Goal: Find contact information: Find contact information

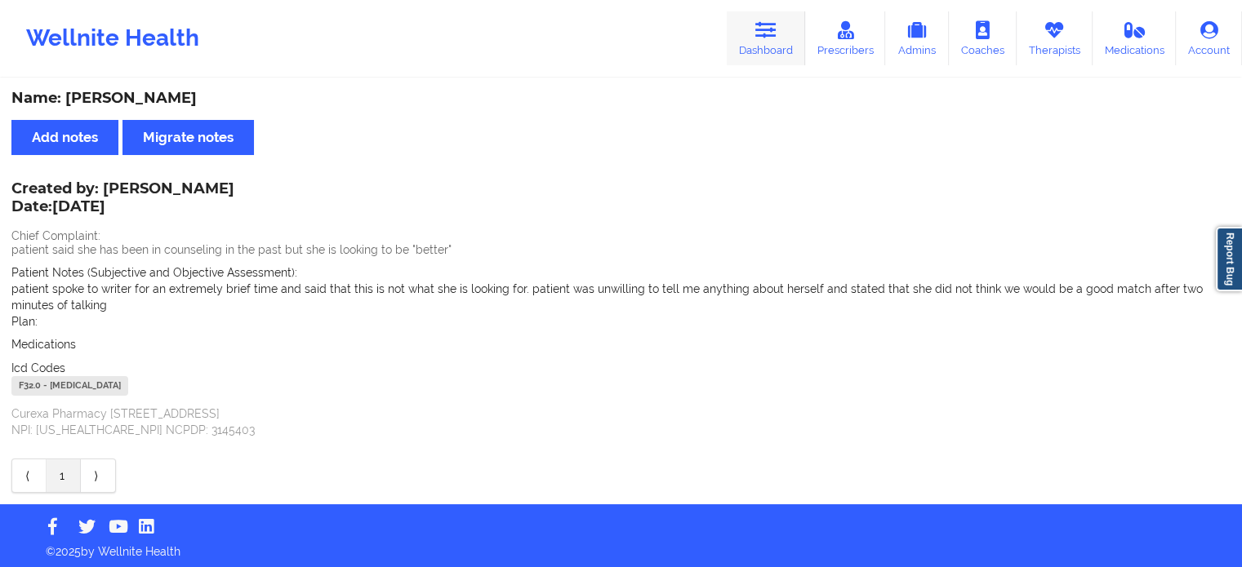
click at [761, 33] on icon at bounding box center [765, 30] width 21 height 18
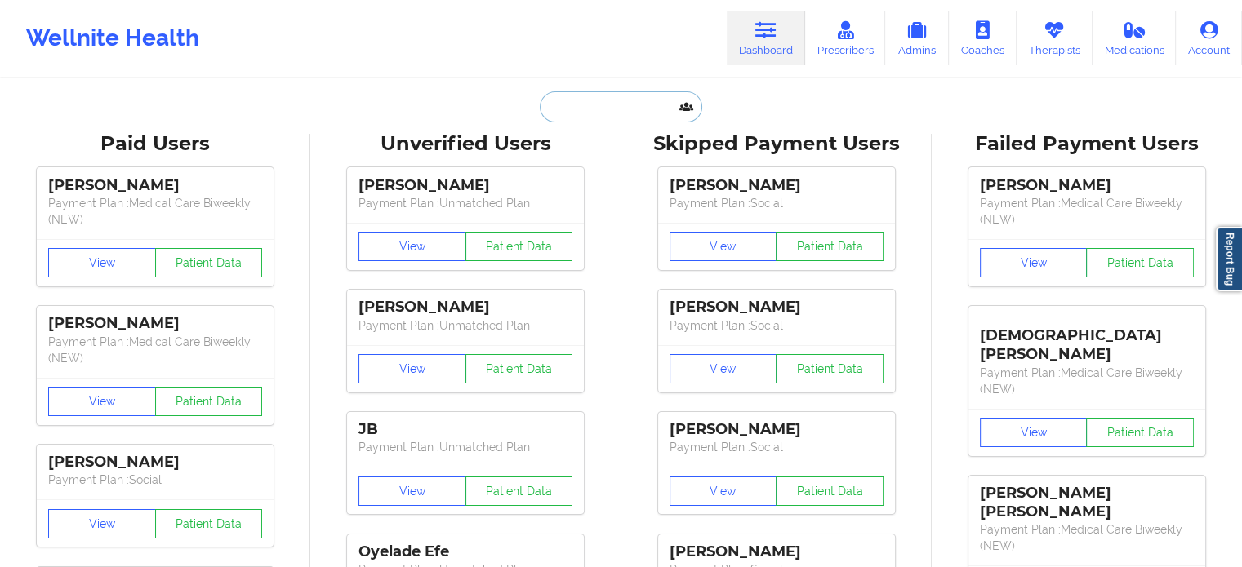
click at [624, 102] on input "text" at bounding box center [621, 106] width 162 height 31
paste input "Kareem knights"
type input "Kareem knights"
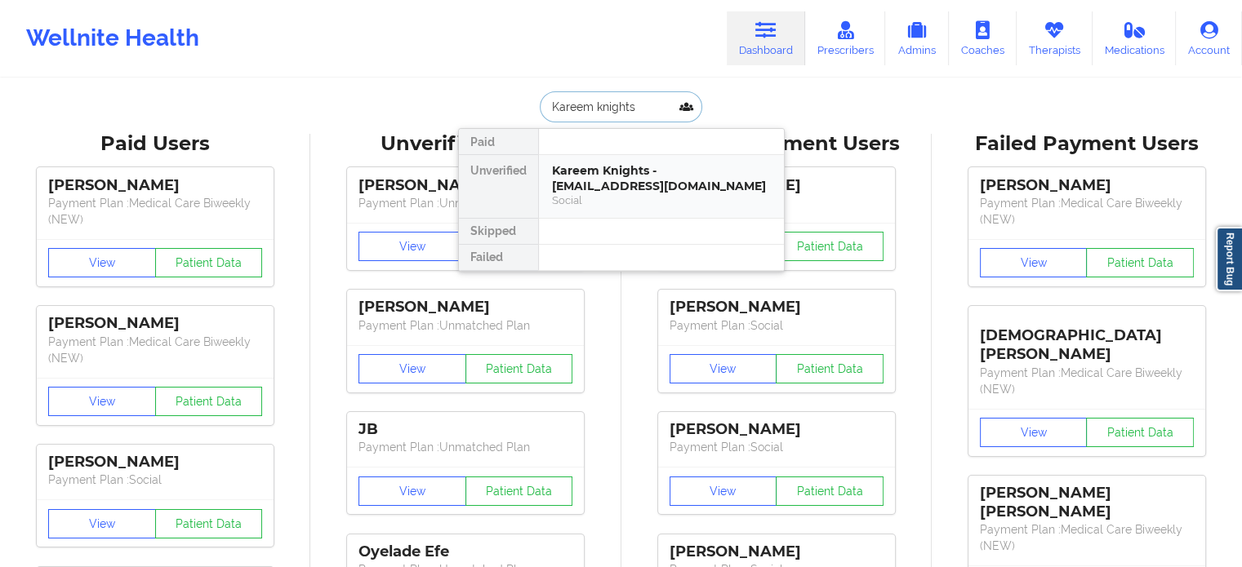
click at [620, 182] on div "Kareem Knights - [EMAIL_ADDRESS][DOMAIN_NAME]" at bounding box center [661, 178] width 219 height 30
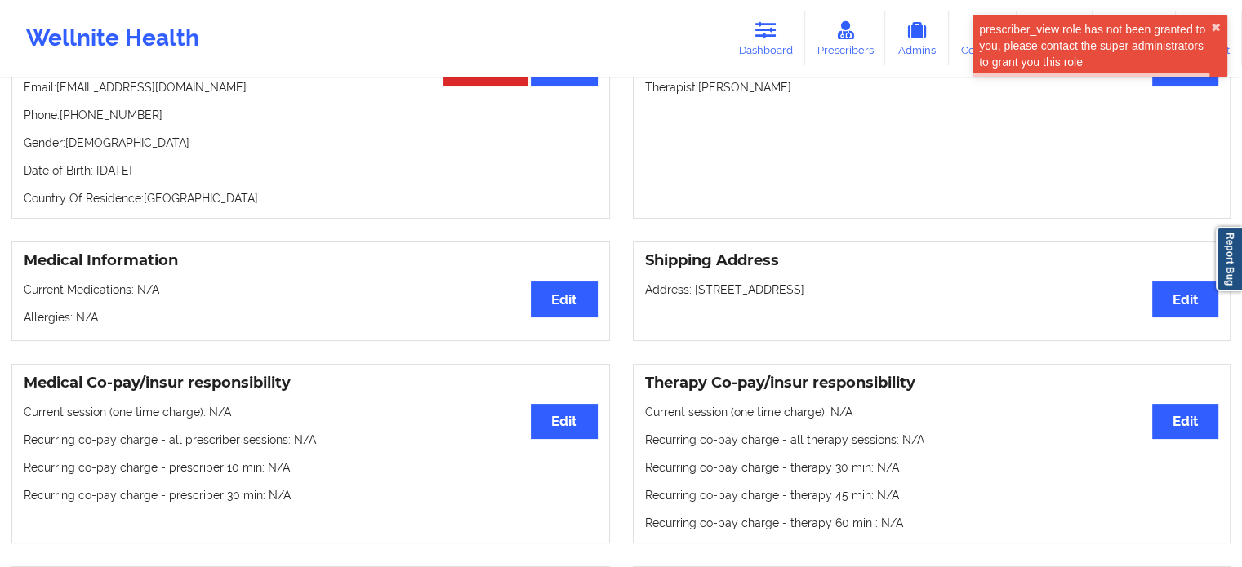
scroll to position [43, 0]
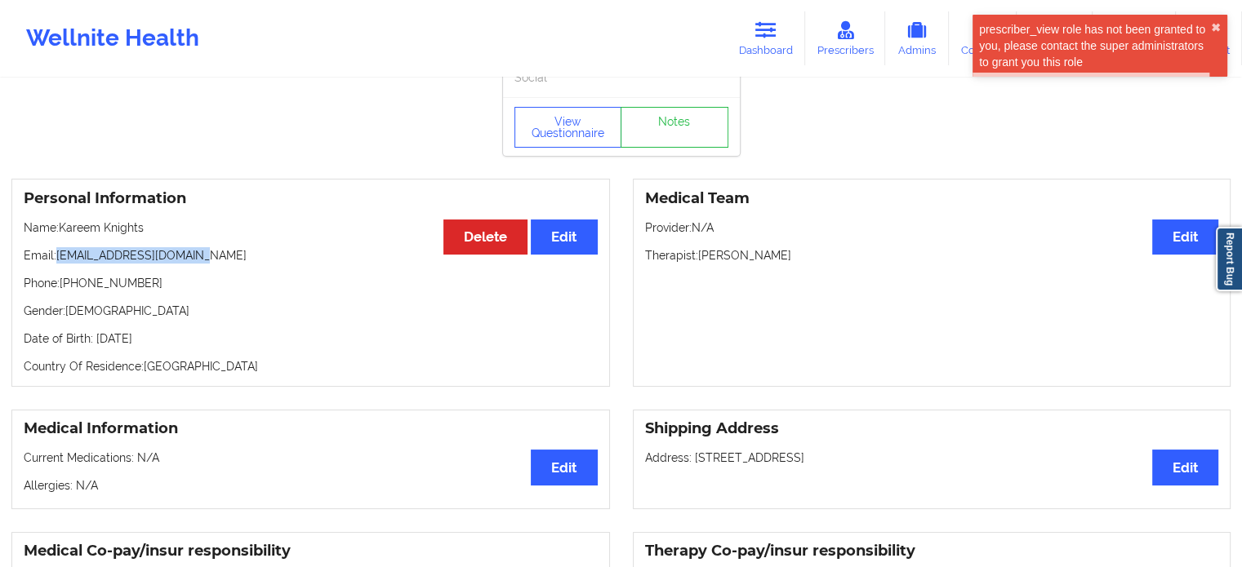
drag, startPoint x: 212, startPoint y: 259, endPoint x: 59, endPoint y: 256, distance: 153.5
click at [59, 256] on p "Email: [EMAIL_ADDRESS][DOMAIN_NAME]" at bounding box center [311, 255] width 574 height 16
copy p "[EMAIL_ADDRESS][DOMAIN_NAME]"
